Goal: Task Accomplishment & Management: Complete application form

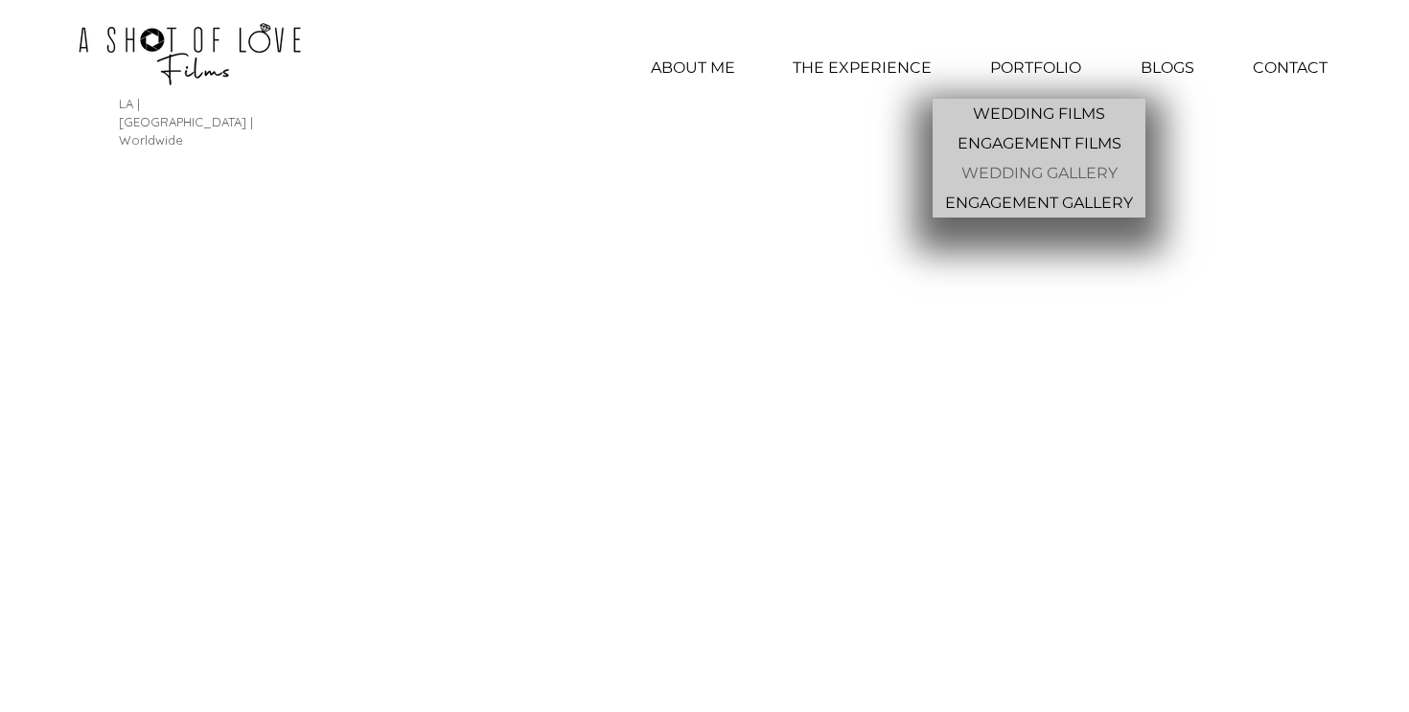
click at [1070, 176] on p "WEDDING GALLERY" at bounding box center [1040, 173] width 172 height 30
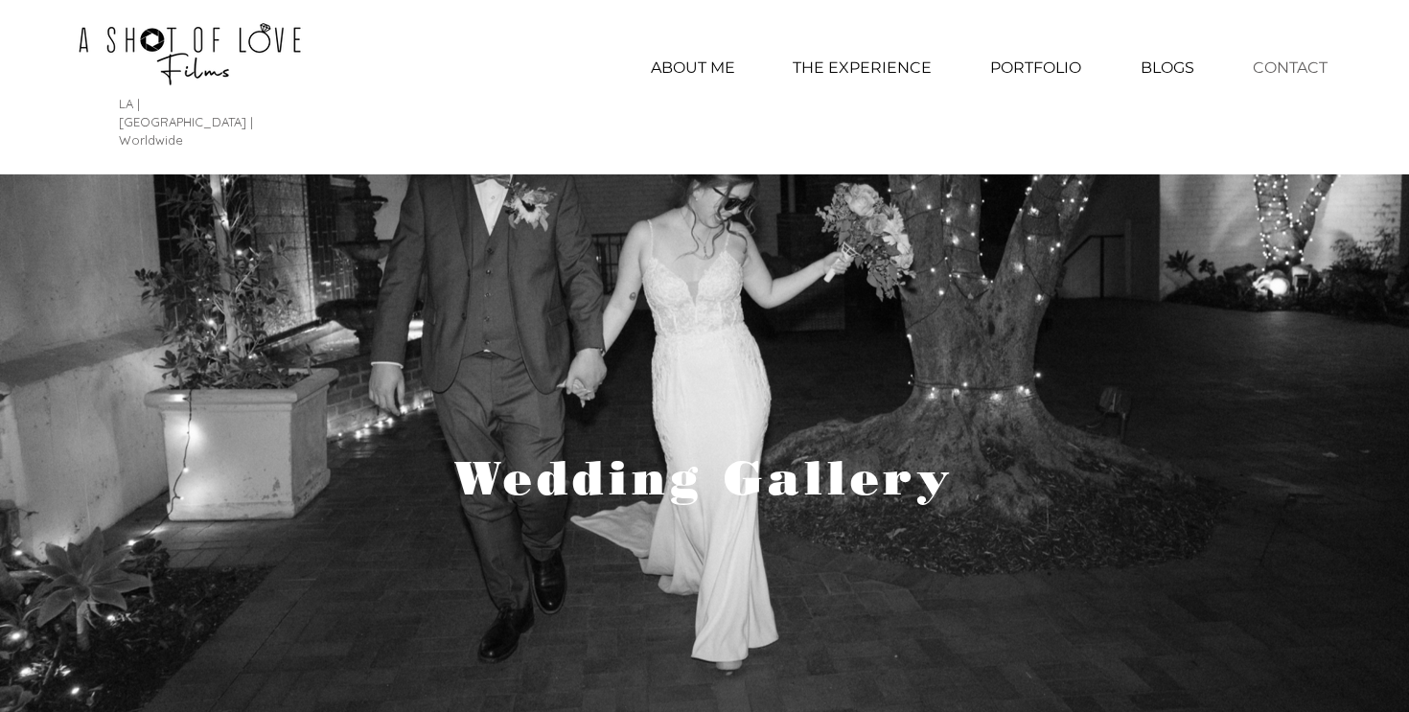
click at [1307, 63] on p "CONTACT" at bounding box center [1291, 68] width 94 height 48
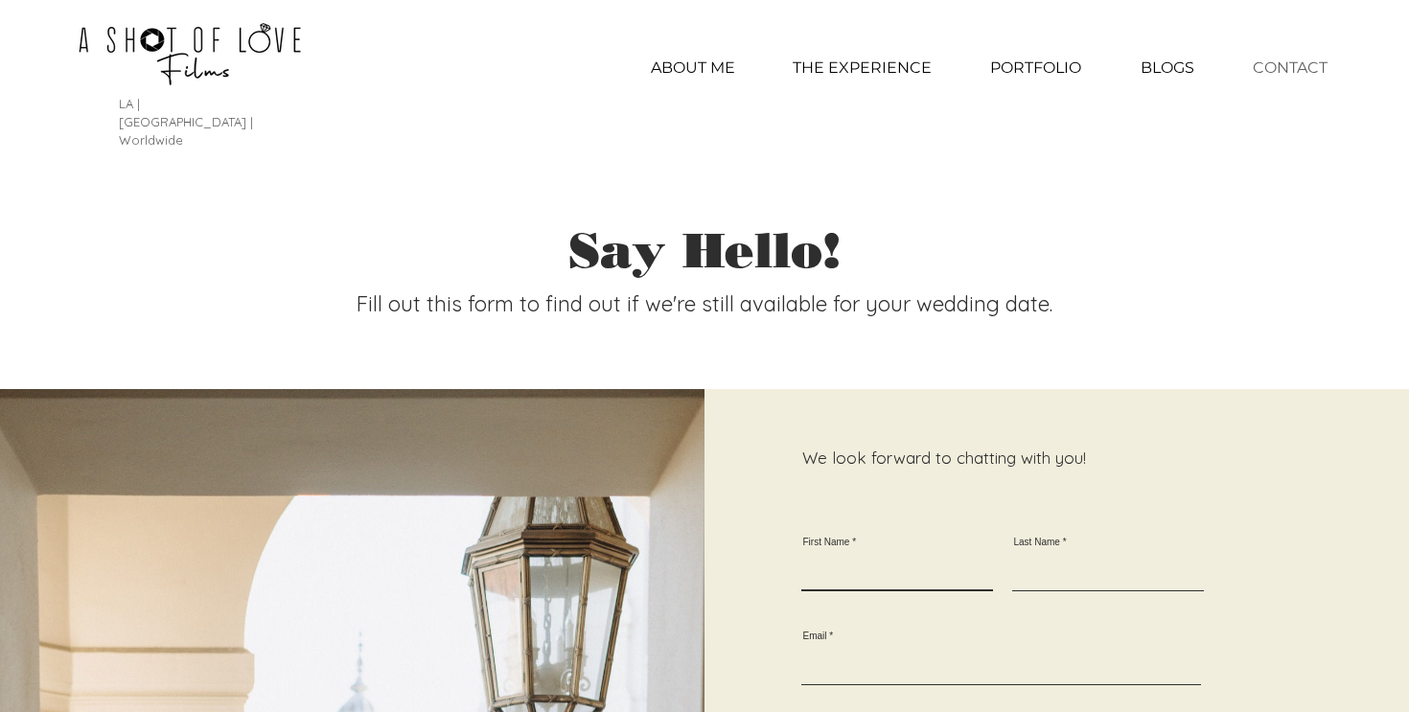
click at [901, 556] on input "First Name" at bounding box center [898, 573] width 192 height 35
type input "Elizabeth"
type input "Hui"
type input "emg.hui@gmail.com"
type input "4254956709"
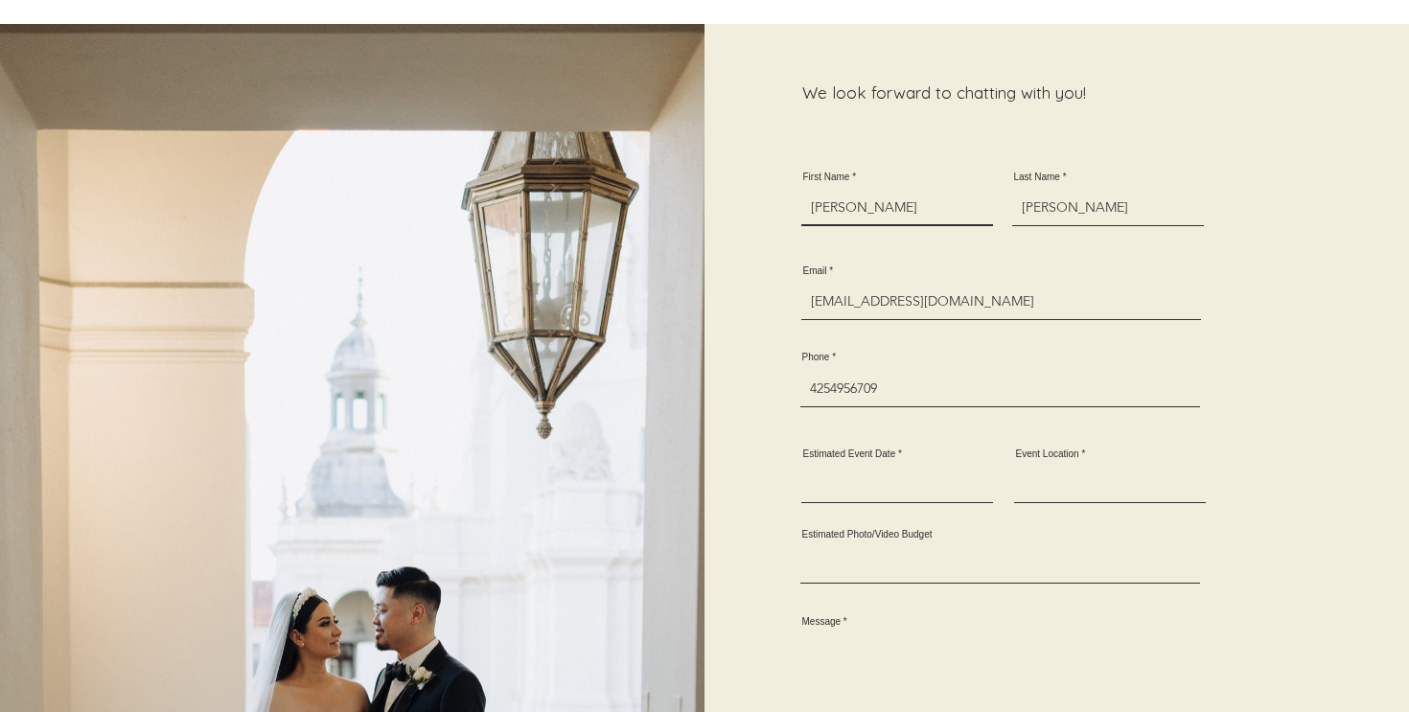
scroll to position [383, 0]
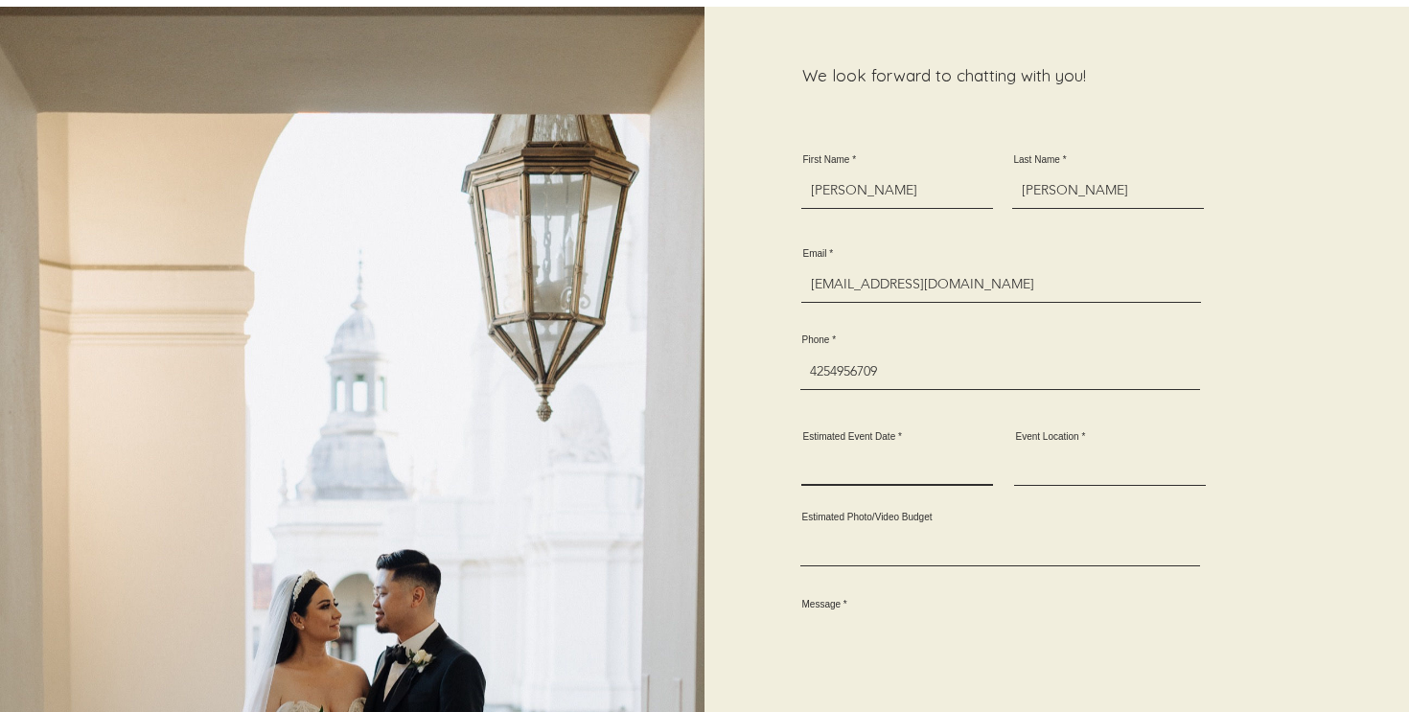
click at [876, 451] on input "Estimated Event Date" at bounding box center [898, 468] width 192 height 35
type input "August 22, 2026"
click at [1057, 451] on input "Event Location" at bounding box center [1110, 468] width 192 height 35
type input "Ebell Long Beach"
click at [961, 534] on input "Estimated Photo/Video Budget" at bounding box center [1001, 548] width 400 height 35
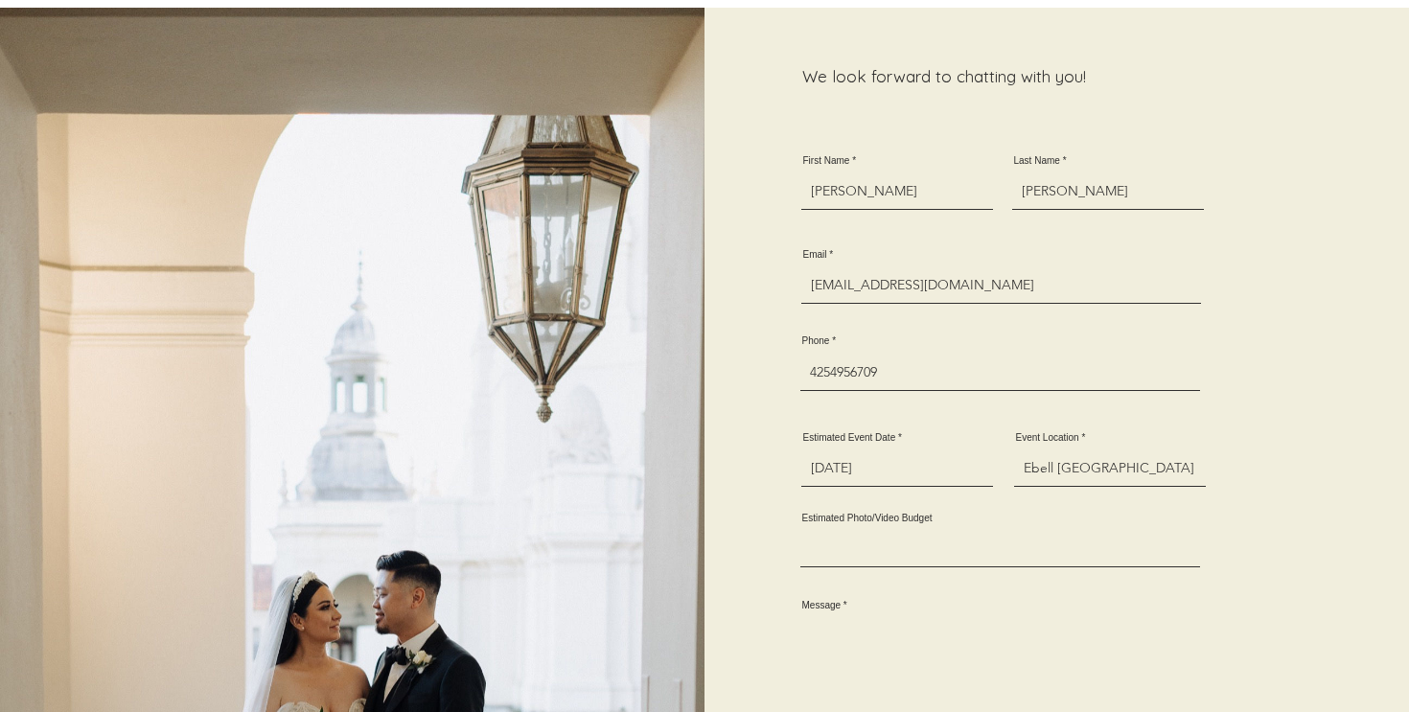
scroll to position [389, 0]
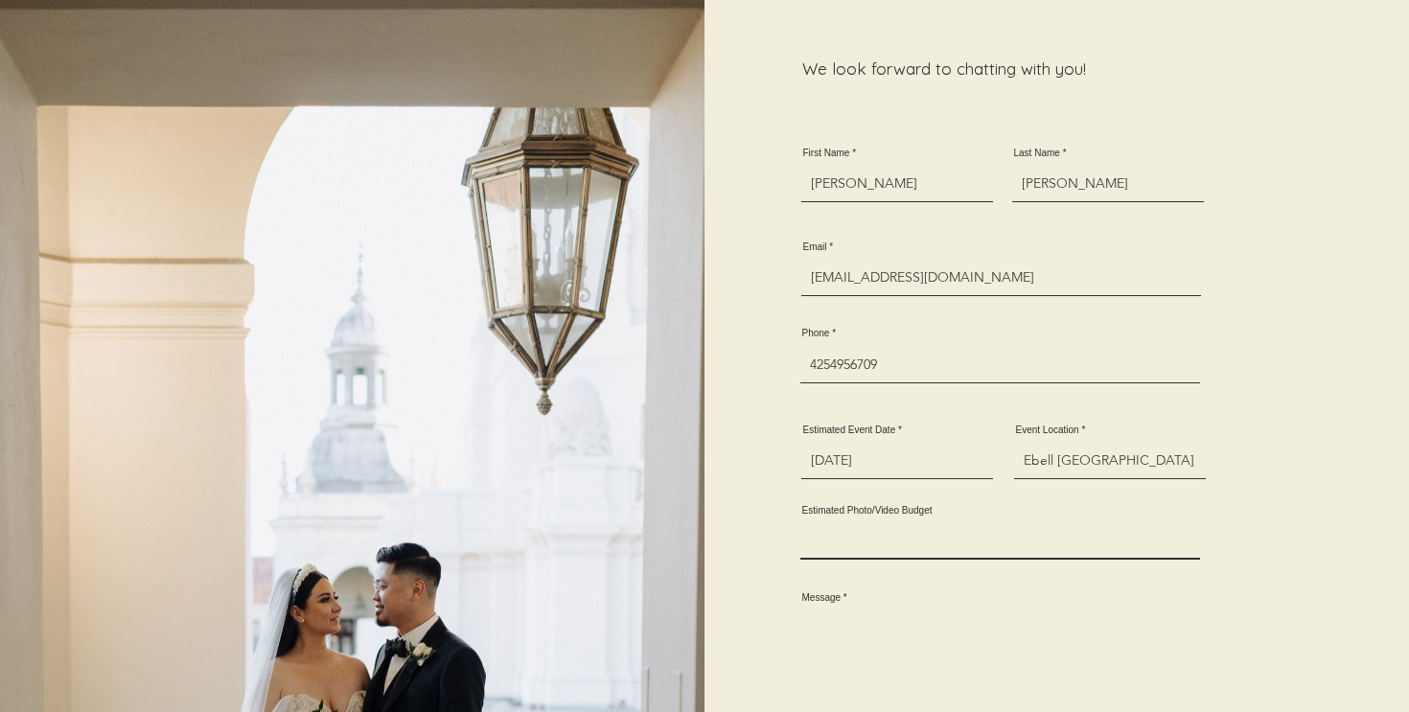
click at [981, 524] on input "Estimated Photo/Video Budget" at bounding box center [1001, 541] width 400 height 35
type input "4500"
click at [851, 614] on textarea "Message" at bounding box center [1010, 672] width 419 height 121
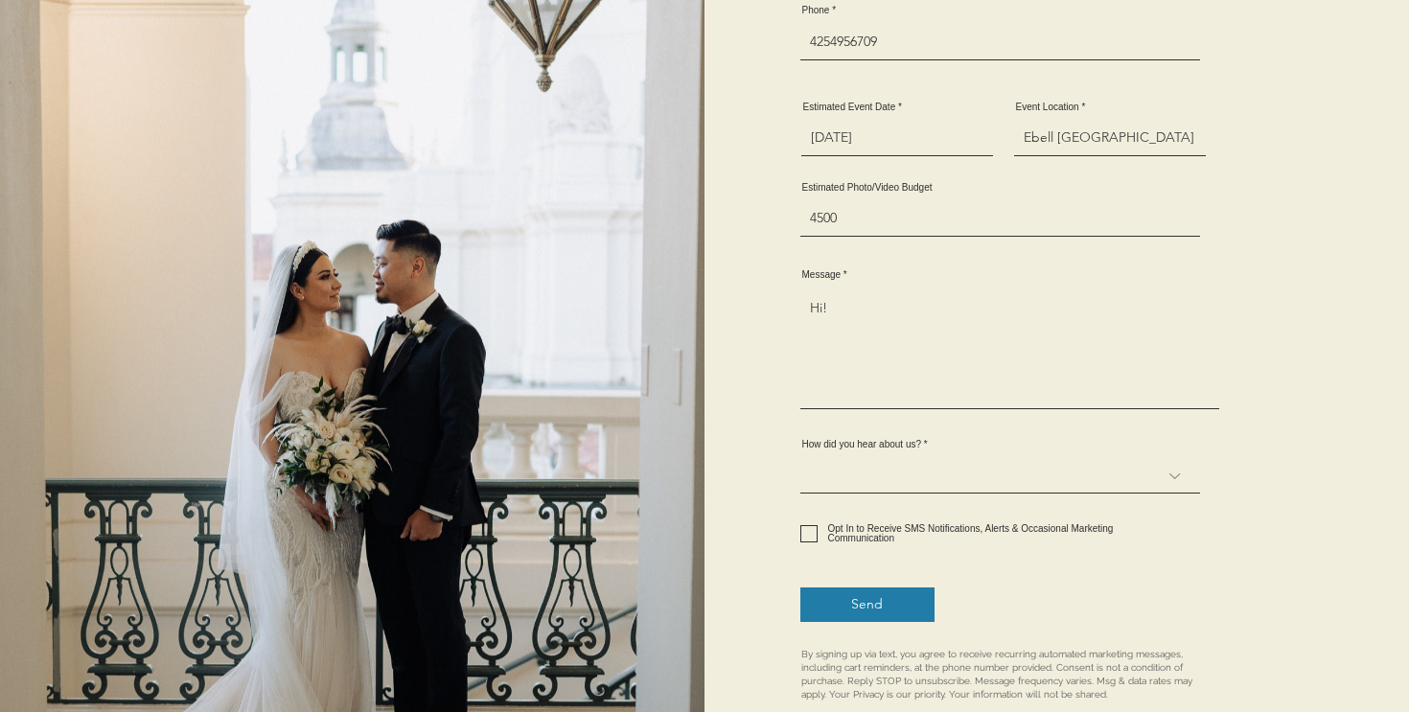
scroll to position [710, 0]
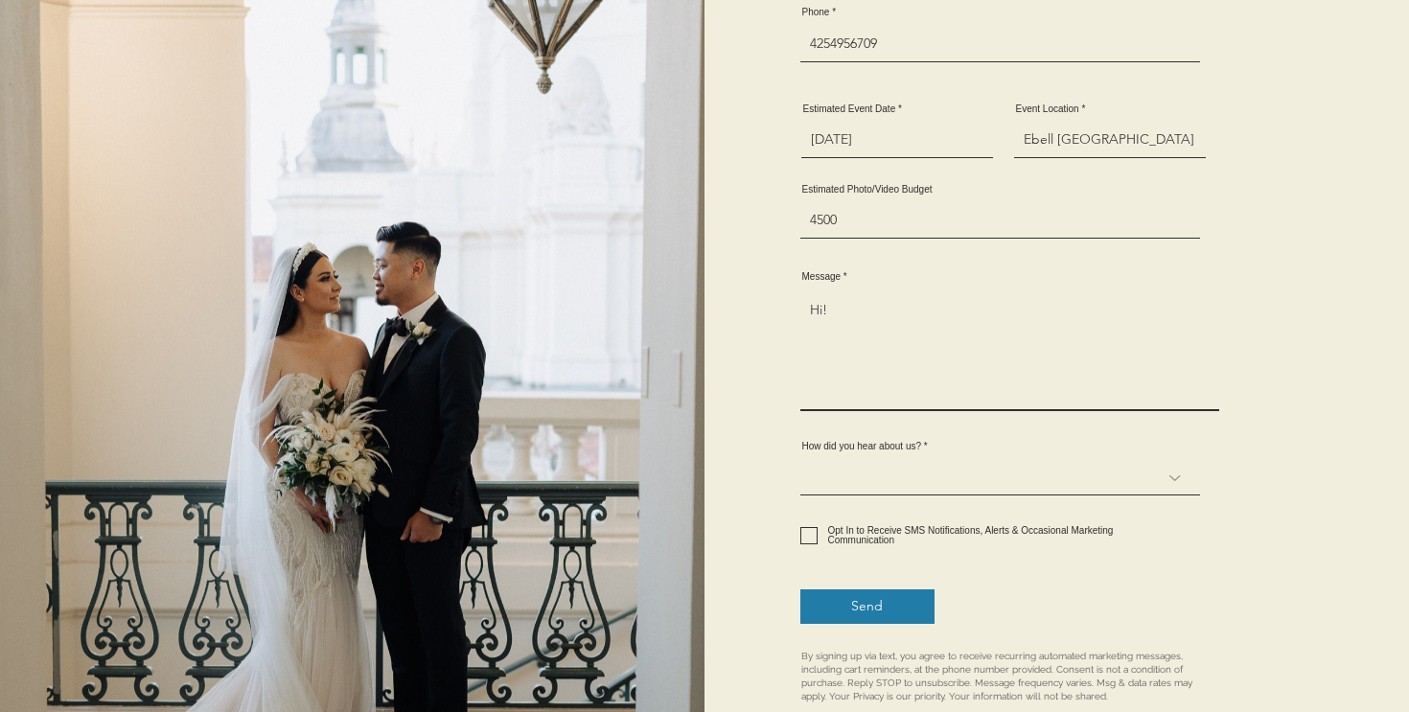
click at [876, 297] on textarea "Hi!" at bounding box center [1010, 351] width 419 height 121
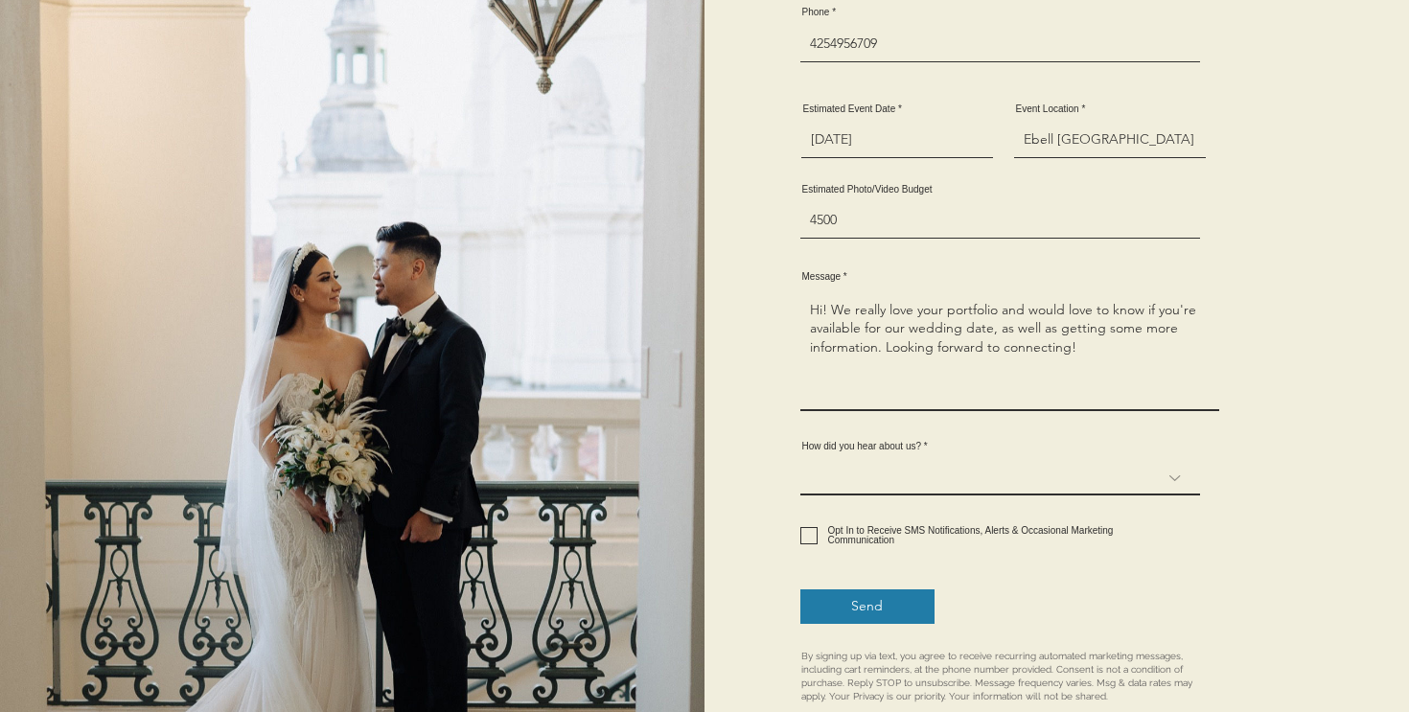
type textarea "Hi! We really love your portfolio and would love to know if you're available fo…"
click at [1106, 462] on select "Search Engine (Google, Yahoo, etc) Instagram Facebook Word of mouth Other" at bounding box center [1001, 477] width 400 height 35
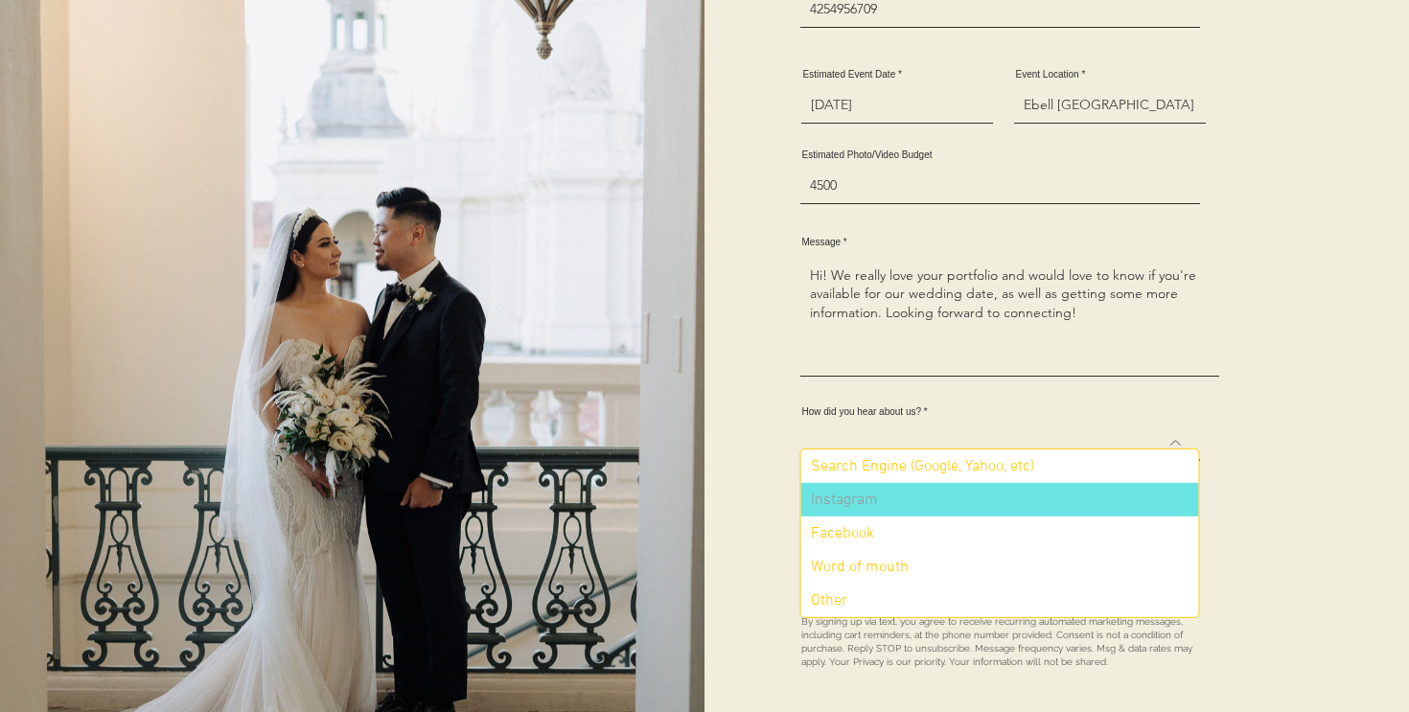
scroll to position [742, 0]
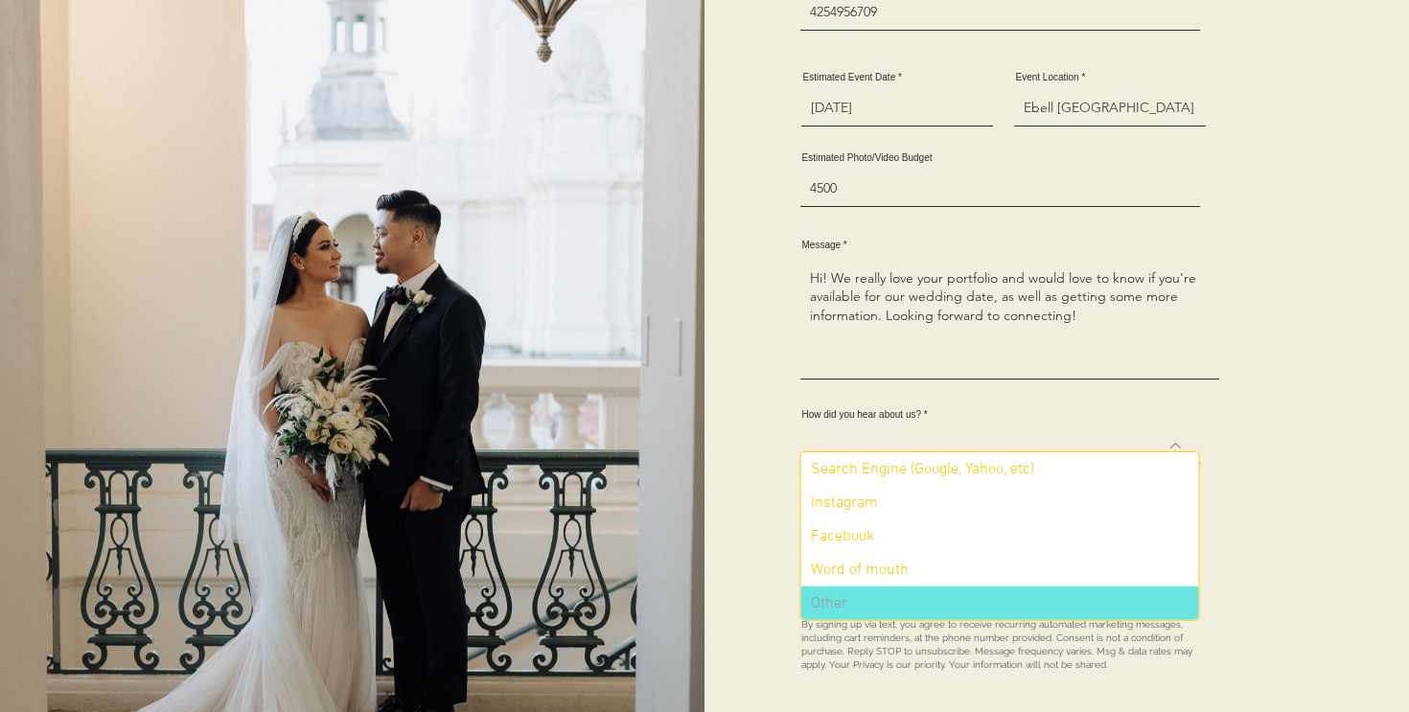
click at [1003, 596] on div "Other" at bounding box center [1001, 604] width 398 height 34
select select "Other"
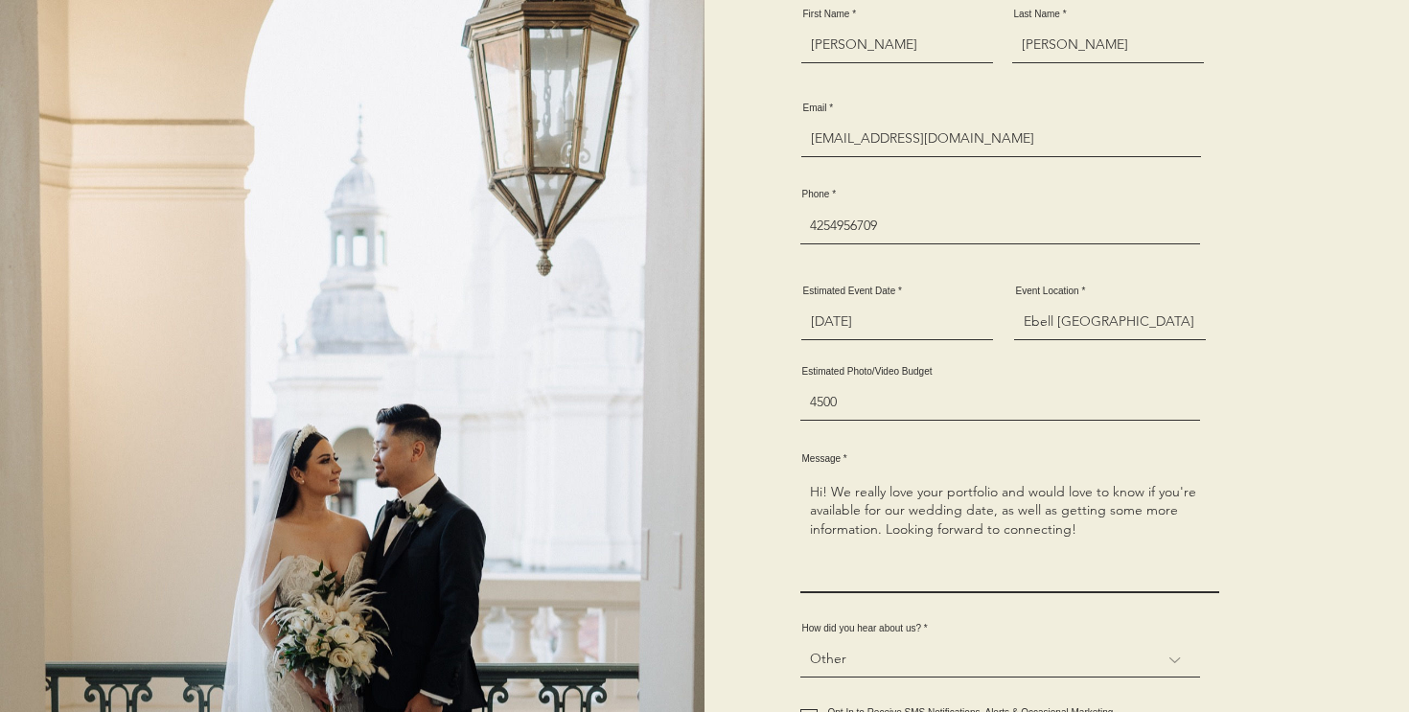
scroll to position [530, 0]
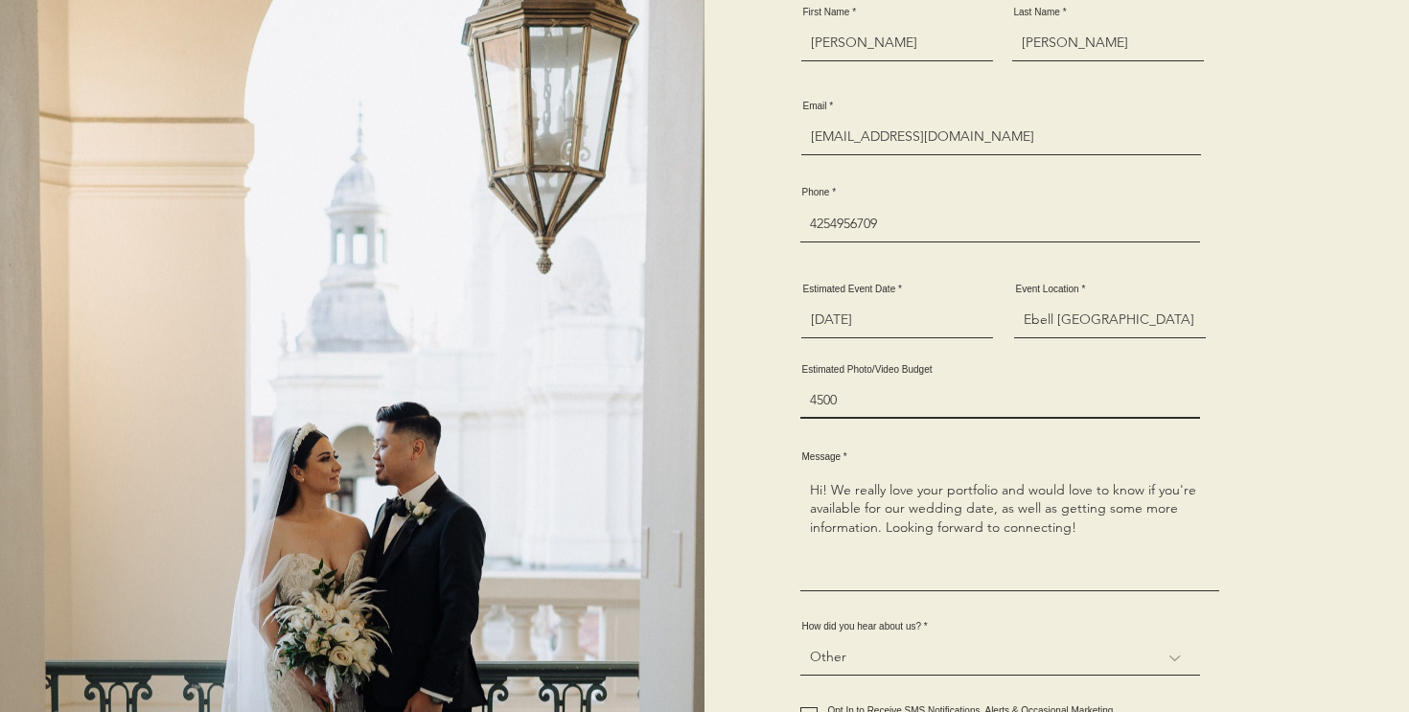
click at [1093, 384] on input "4500" at bounding box center [1001, 401] width 400 height 35
type input "4"
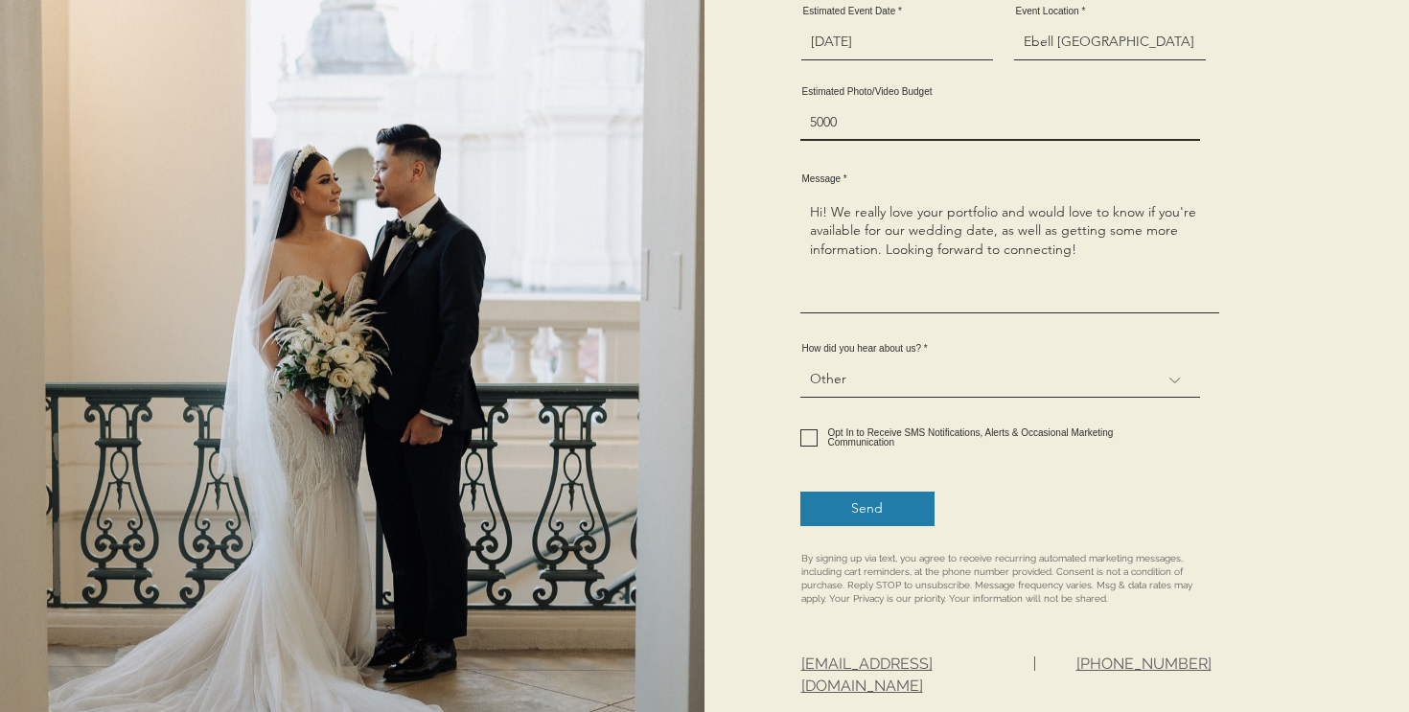
scroll to position [809, 0]
type input "5"
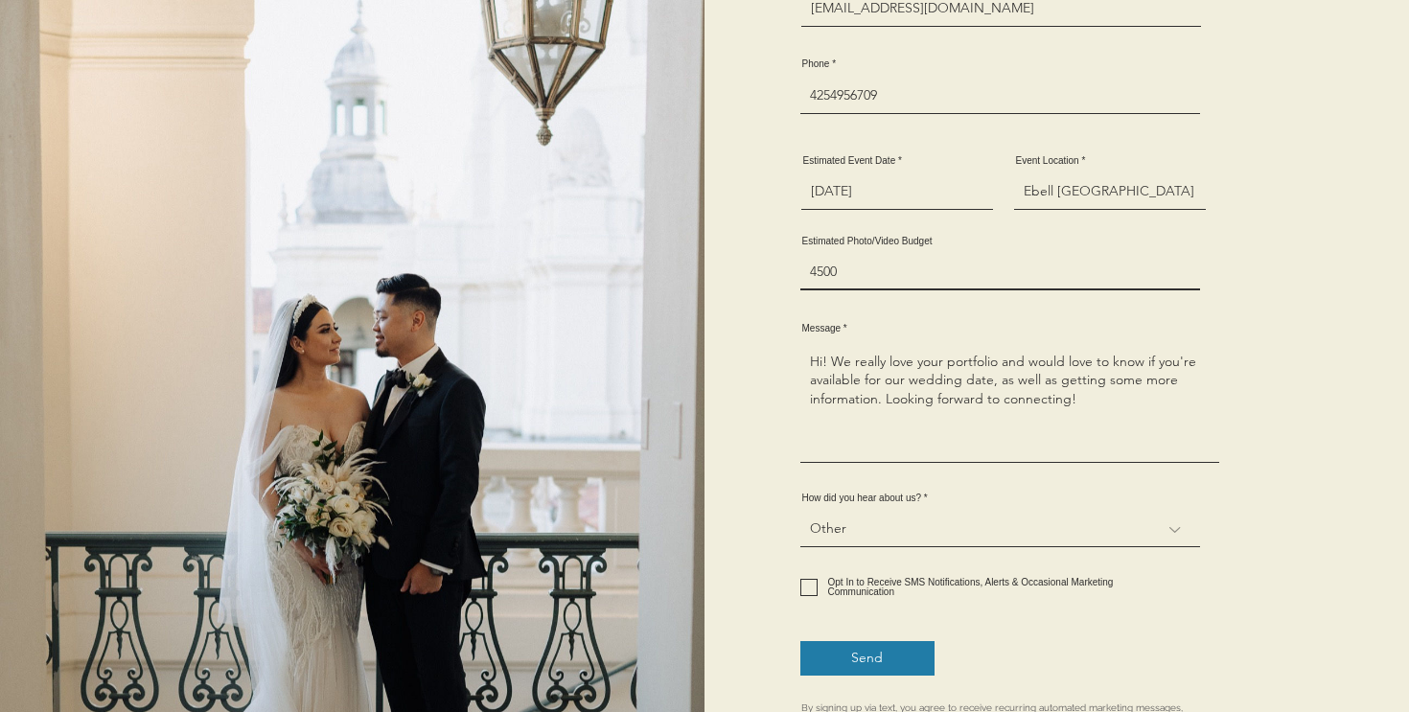
scroll to position [663, 0]
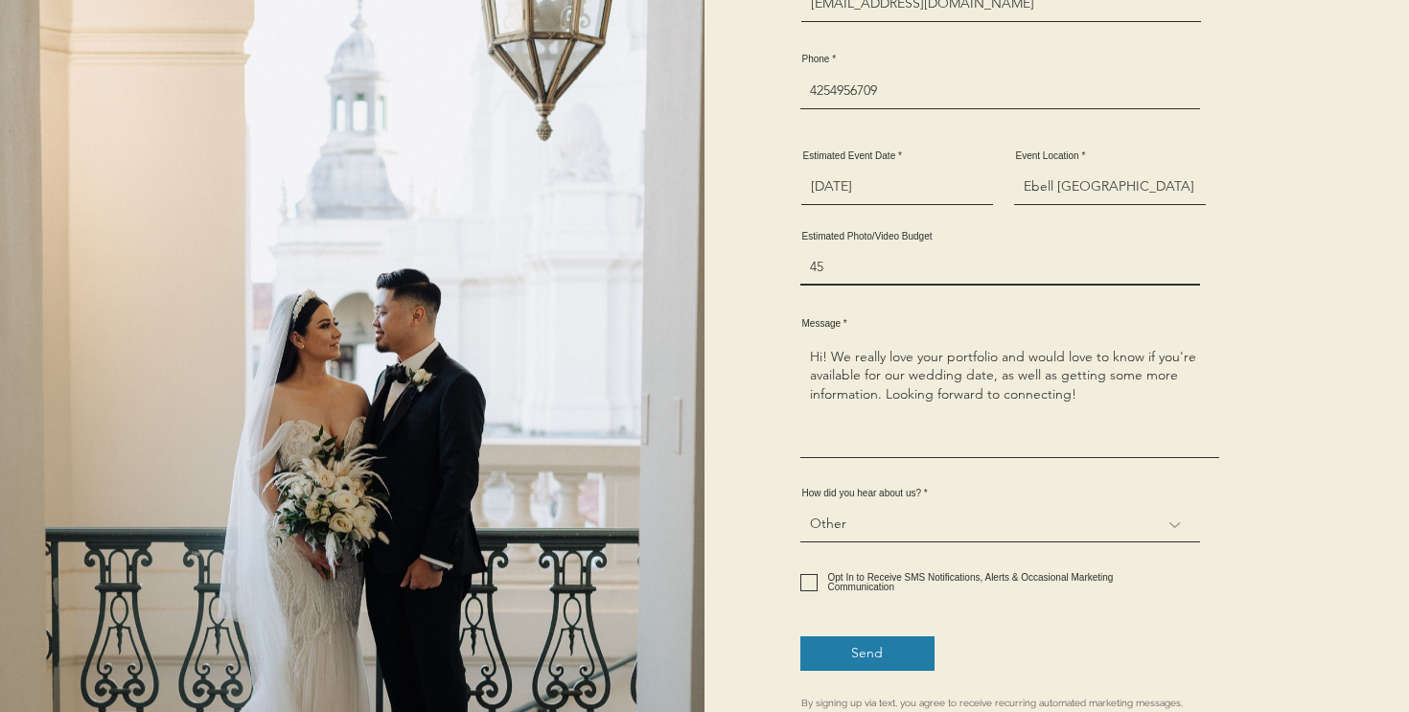
type input "4"
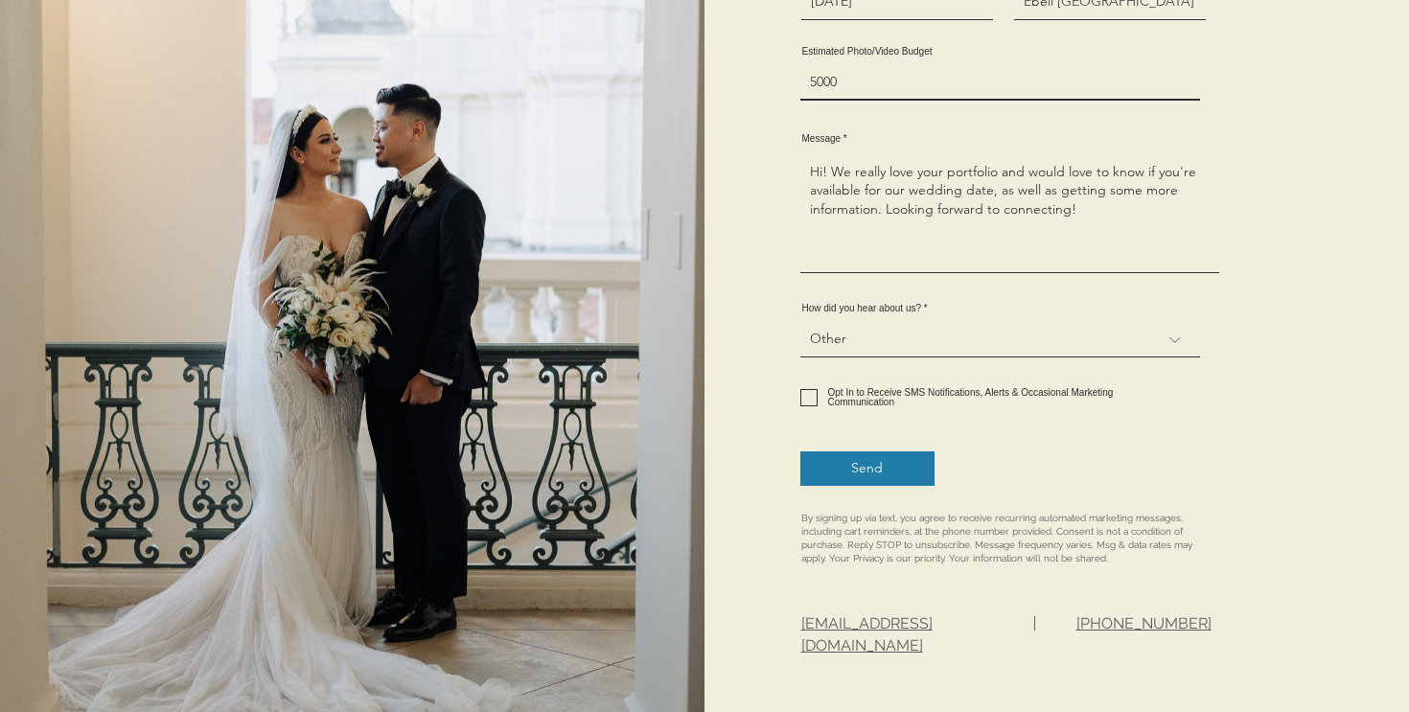
scroll to position [876, 0]
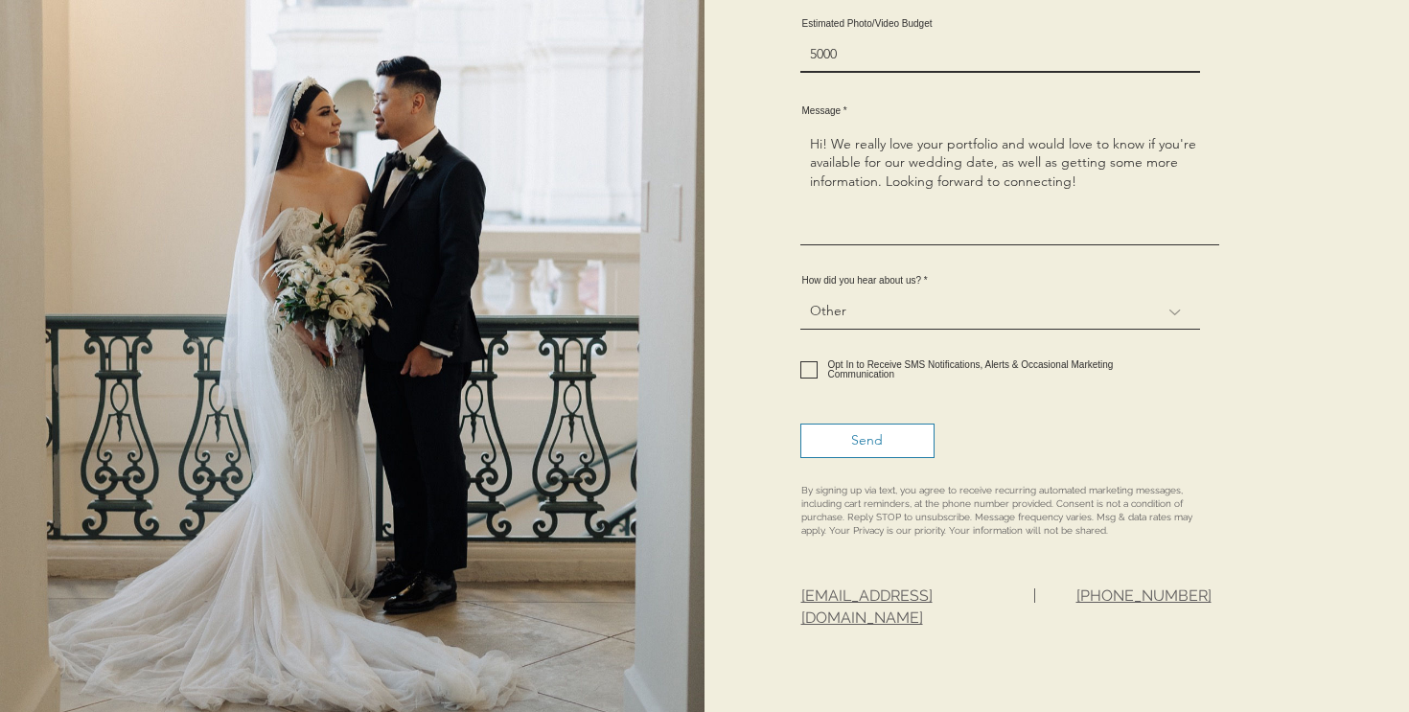
type input "5000"
click at [925, 428] on button "Send" at bounding box center [868, 441] width 134 height 35
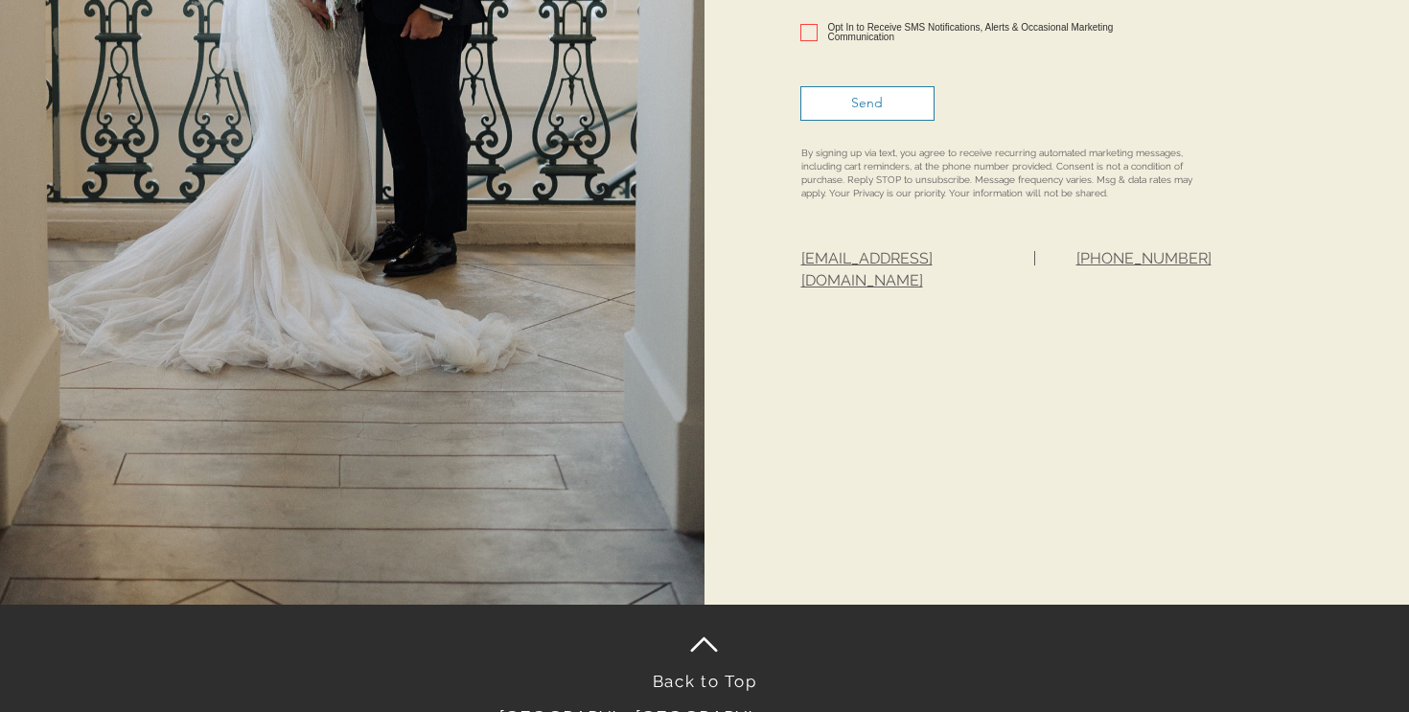
scroll to position [1224, 0]
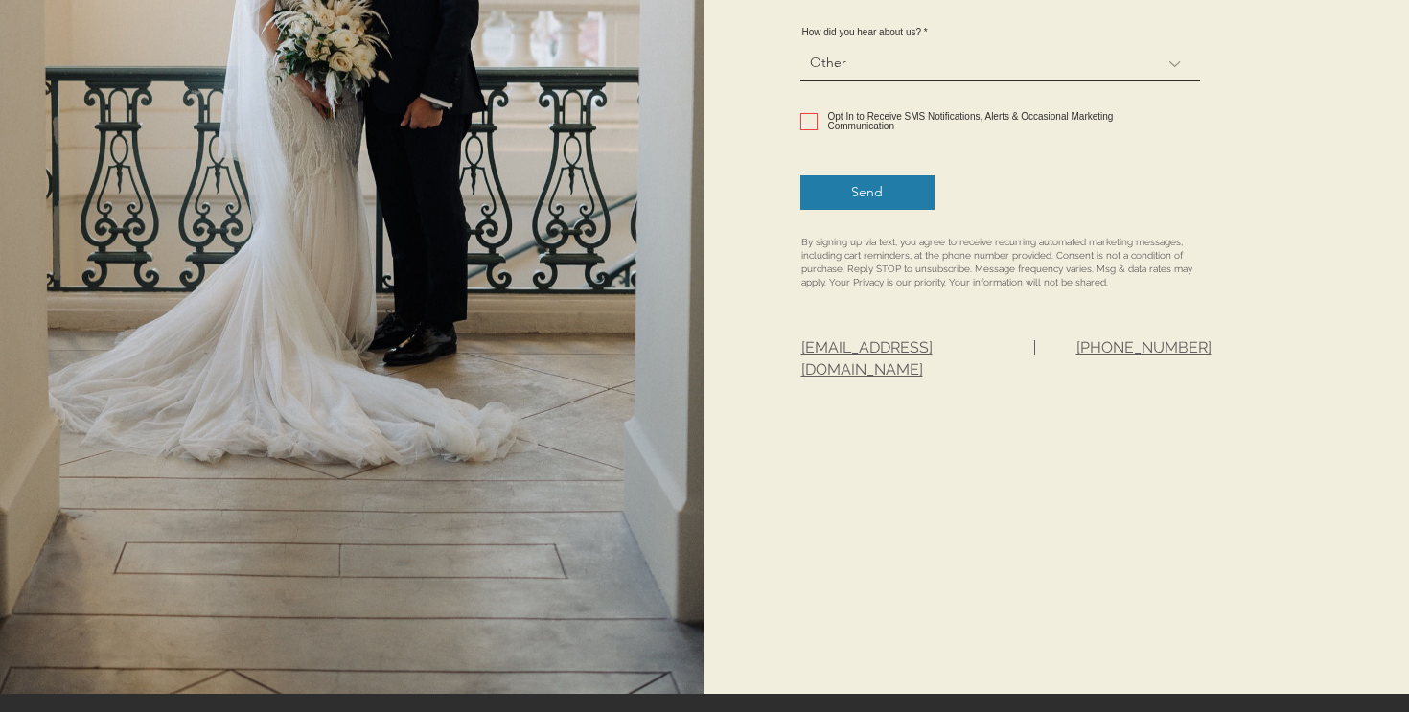
scroll to position [1097, 0]
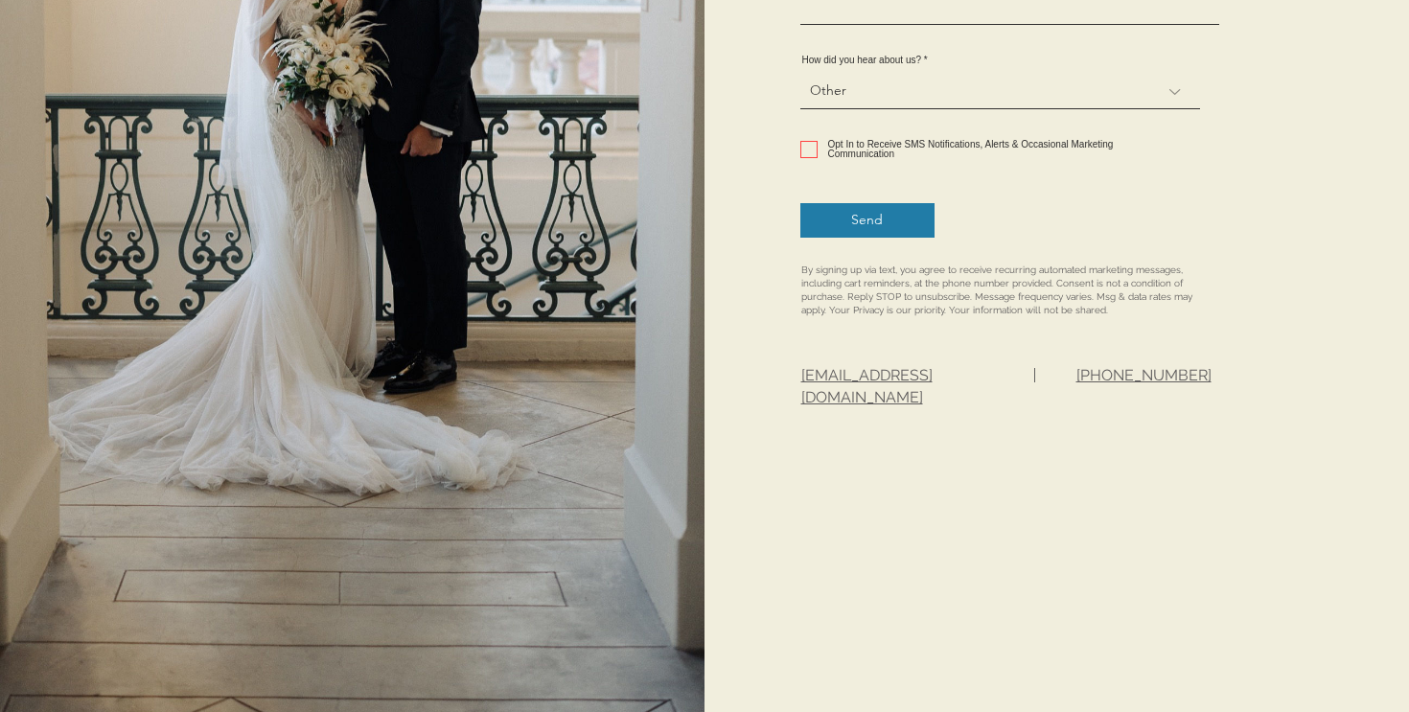
click at [816, 152] on label "Opt In to Receive SMS Notifications, Alerts & Occasional Marketing Communication" at bounding box center [992, 149] width 382 height 19
click at [813, 152] on input "Opt In to Receive SMS Notifications, Alerts & Occasional Marketing Communication" at bounding box center [807, 150] width 12 height 12
click at [807, 146] on input "Opt In to Receive SMS Notifications, Alerts & Occasional Marketing Communication" at bounding box center [807, 150] width 12 height 12
click at [865, 224] on button "Send" at bounding box center [868, 220] width 134 height 35
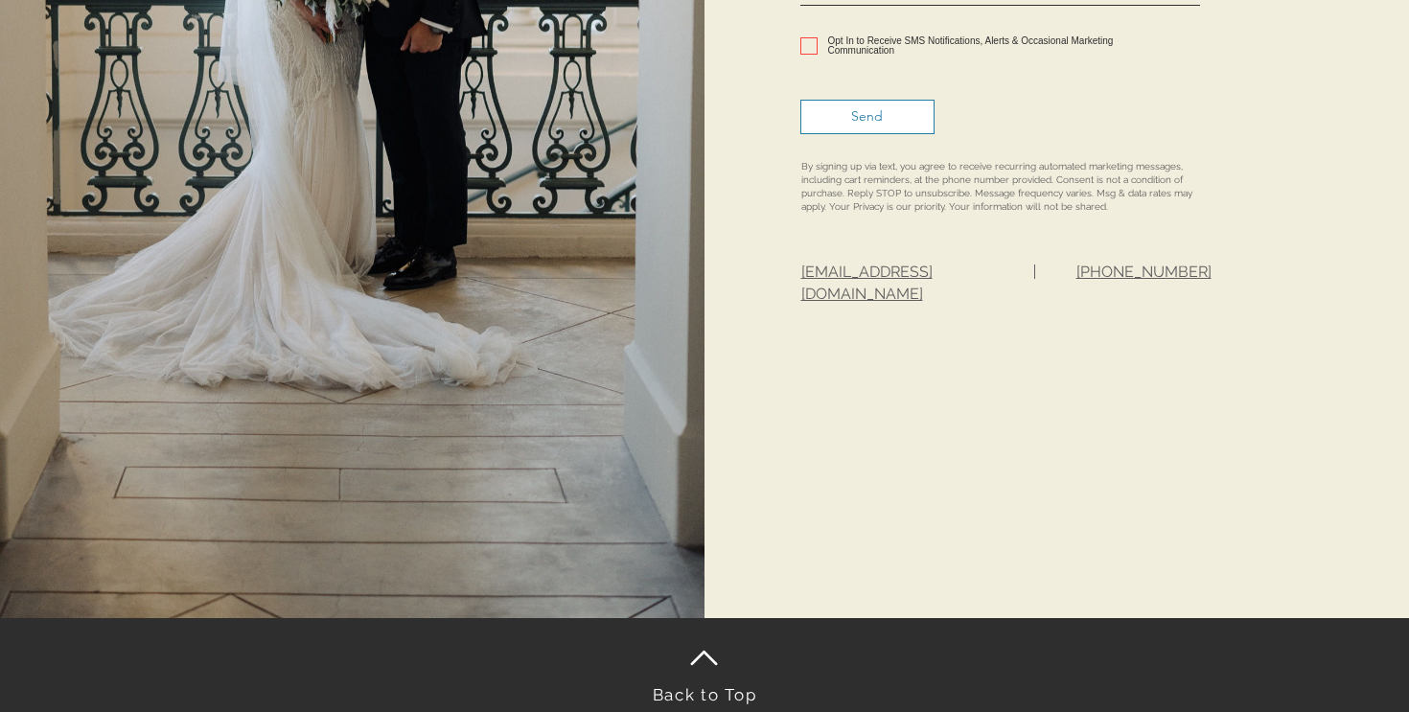
scroll to position [1224, 0]
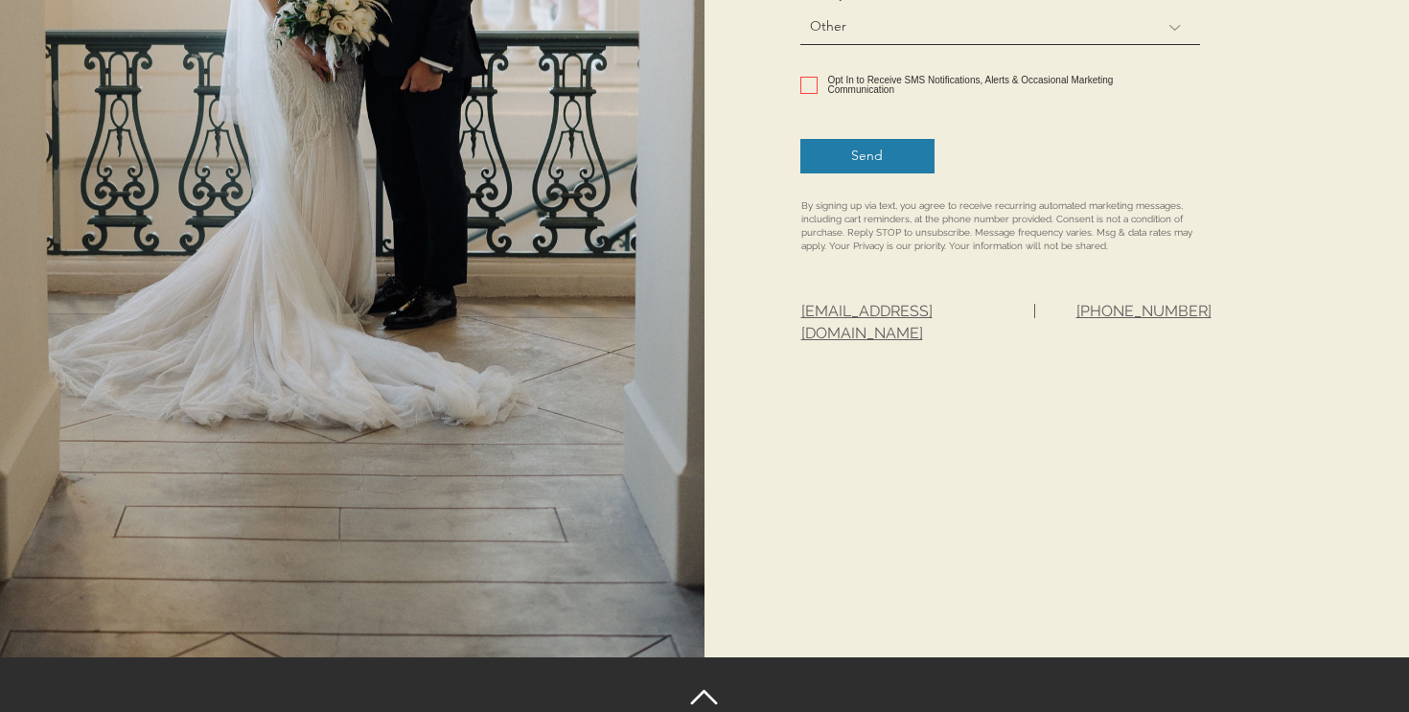
scroll to position [1152, 0]
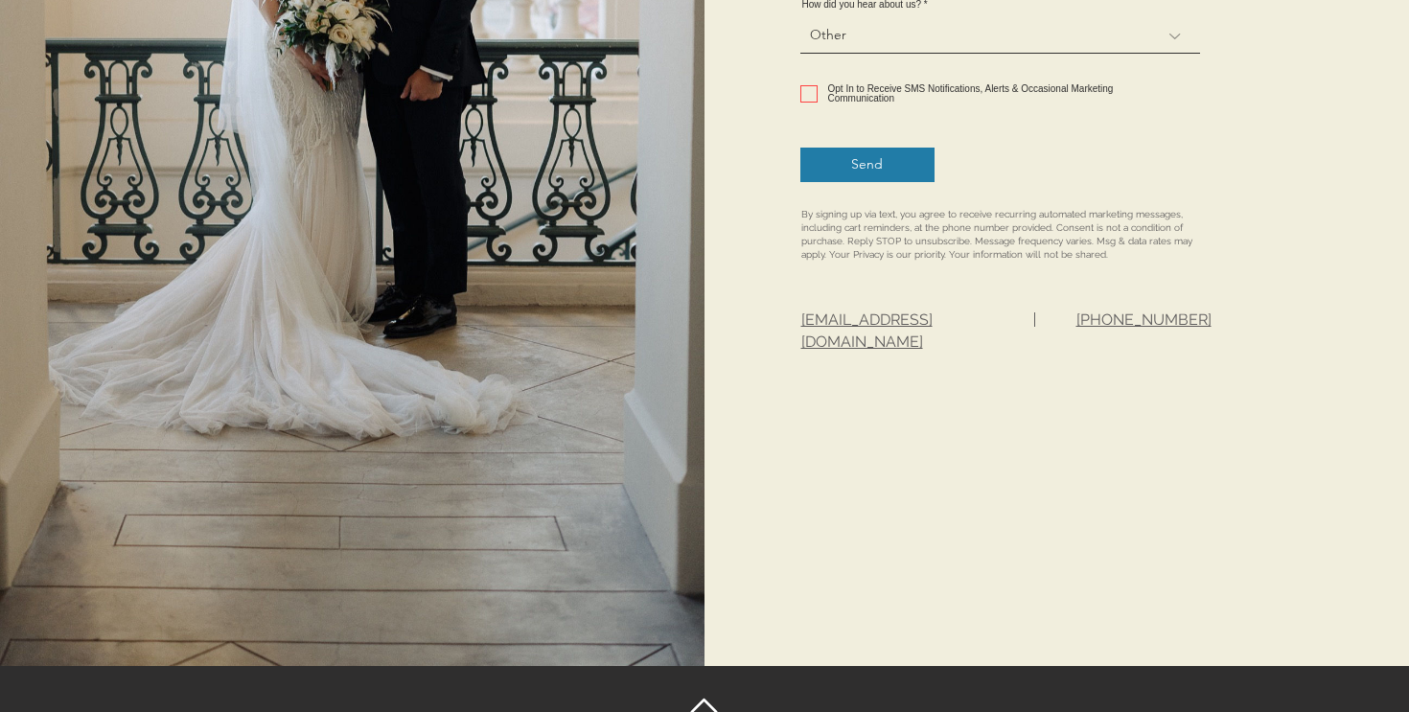
click at [806, 88] on input "Opt In to Receive SMS Notifications, Alerts & Occasional Marketing Communication" at bounding box center [807, 94] width 12 height 12
checkbox input "true"
click at [857, 169] on button "Send" at bounding box center [868, 165] width 134 height 35
checkbox input "false"
select select
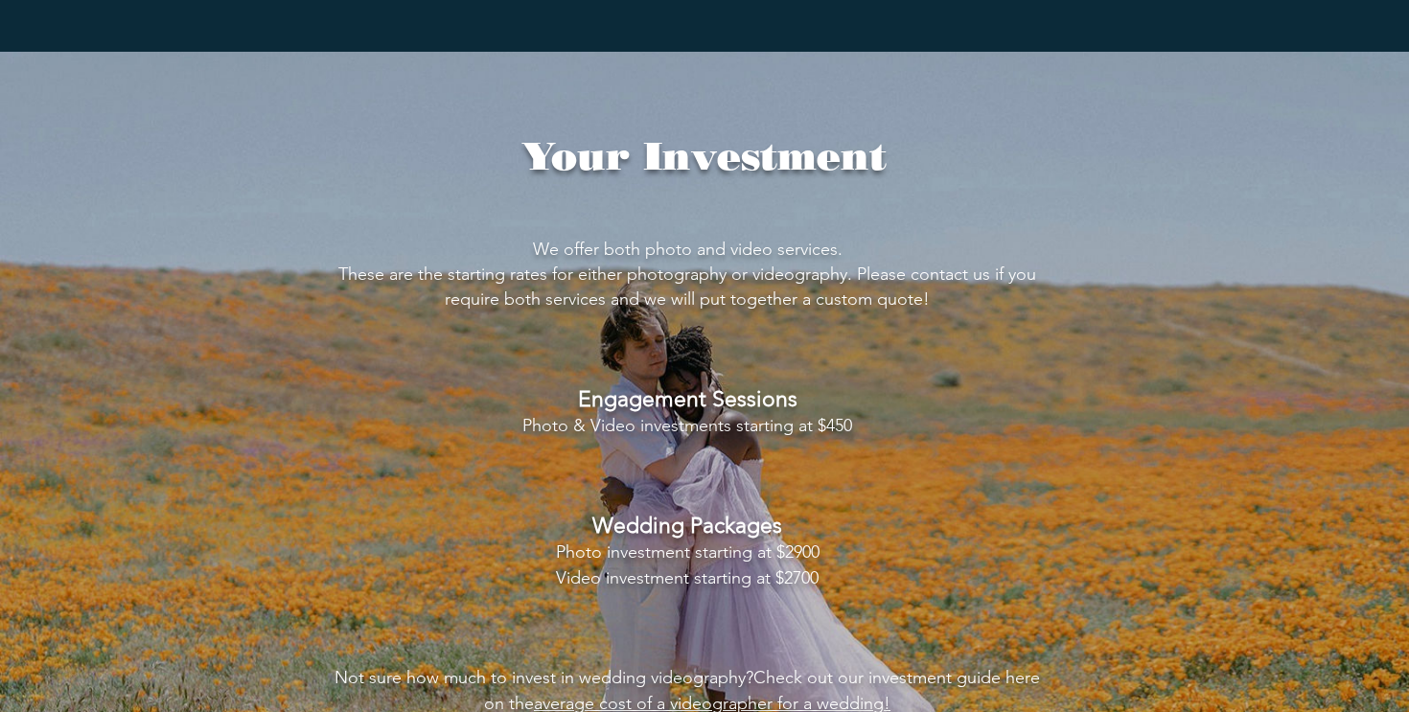
scroll to position [4050, 0]
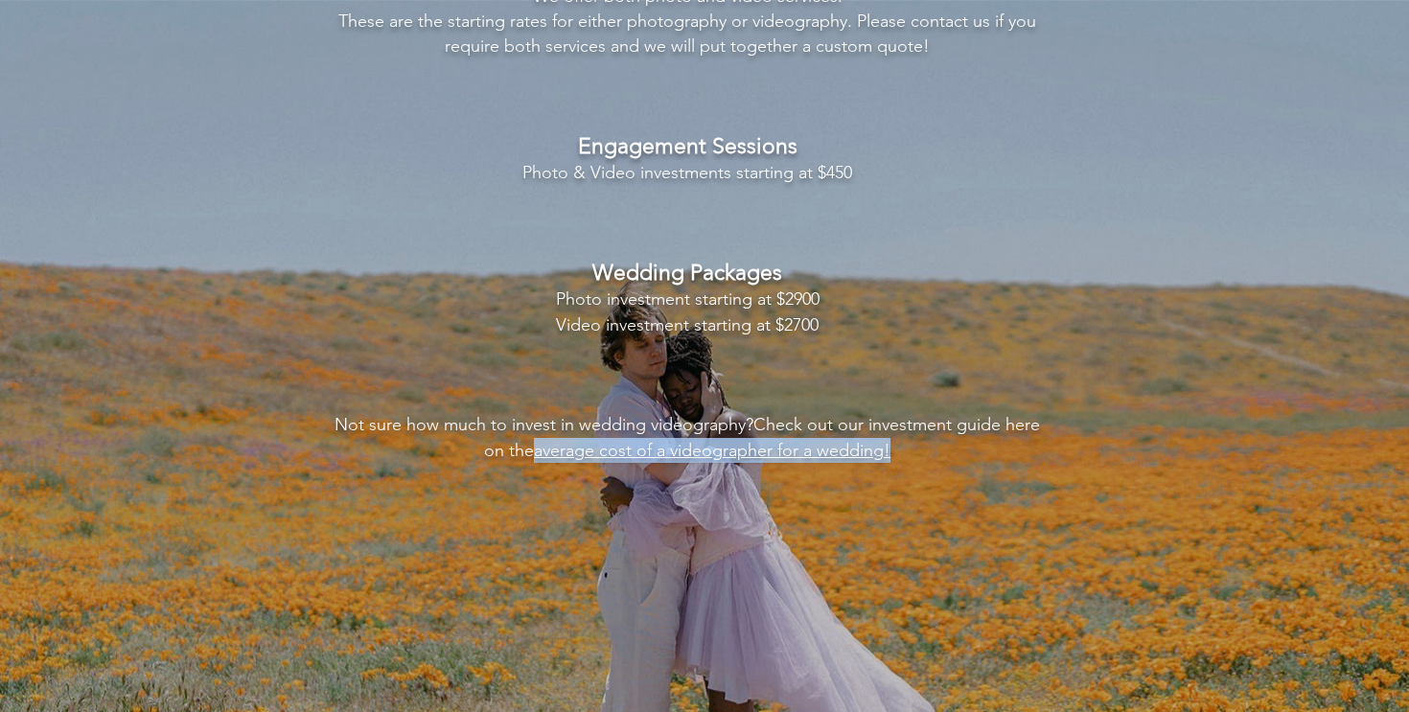
click at [1098, 203] on img at bounding box center [704, 472] width 1409 height 945
click at [1195, 140] on img at bounding box center [704, 472] width 1409 height 945
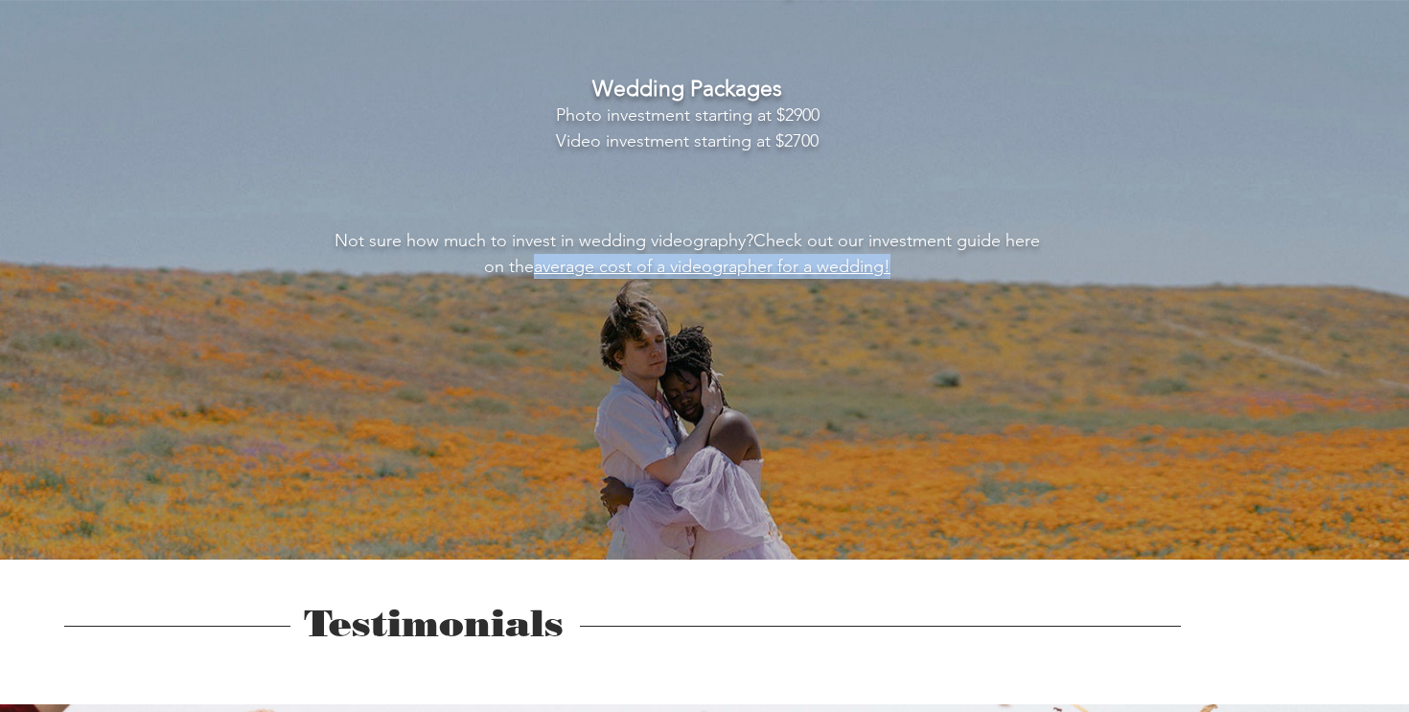
scroll to position [4163, 0]
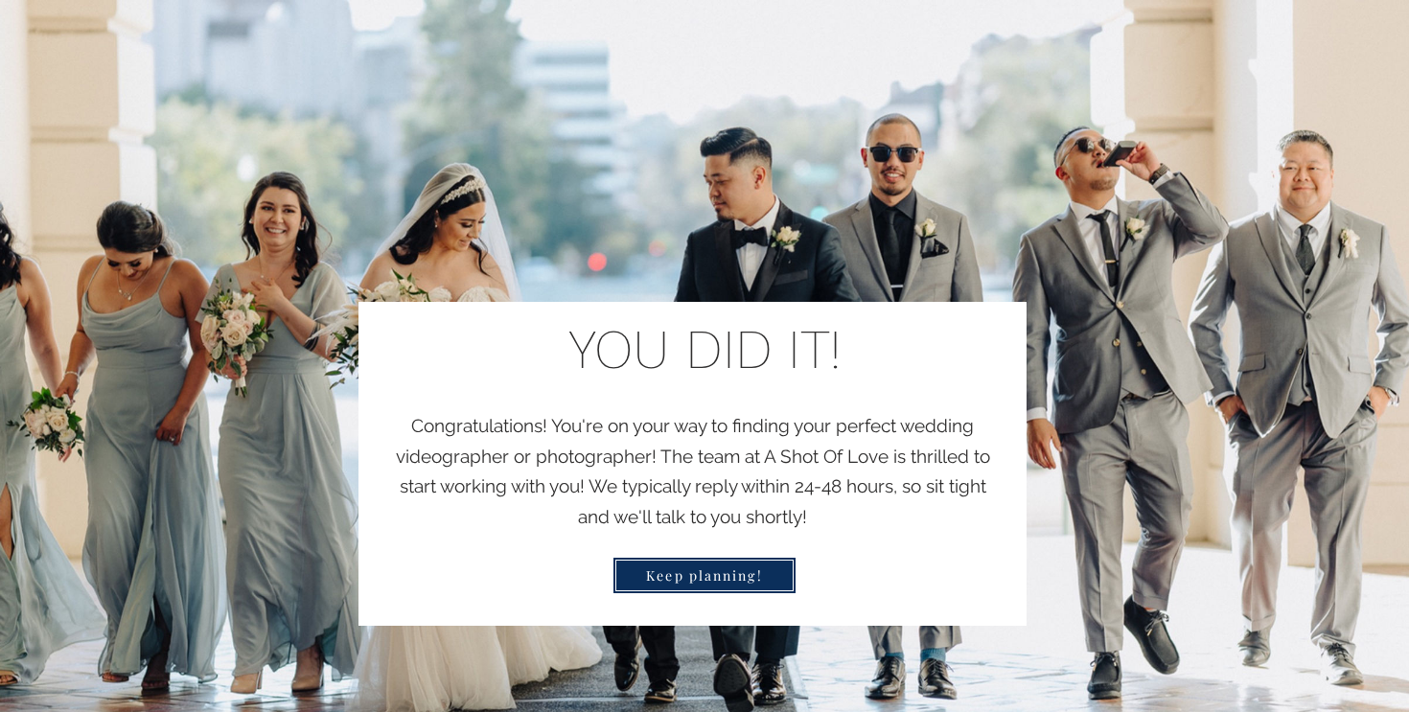
click at [1081, 234] on img "main content" at bounding box center [704, 506] width 1409 height 1012
